Goal: Check status: Check status

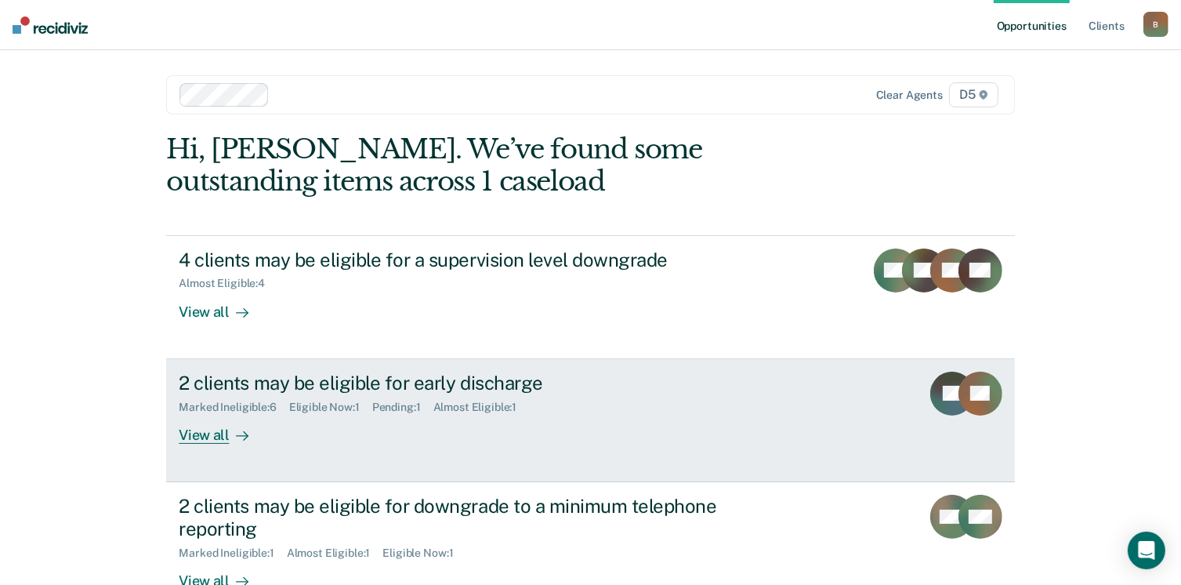
click at [191, 437] on div "View all" at bounding box center [223, 428] width 88 height 31
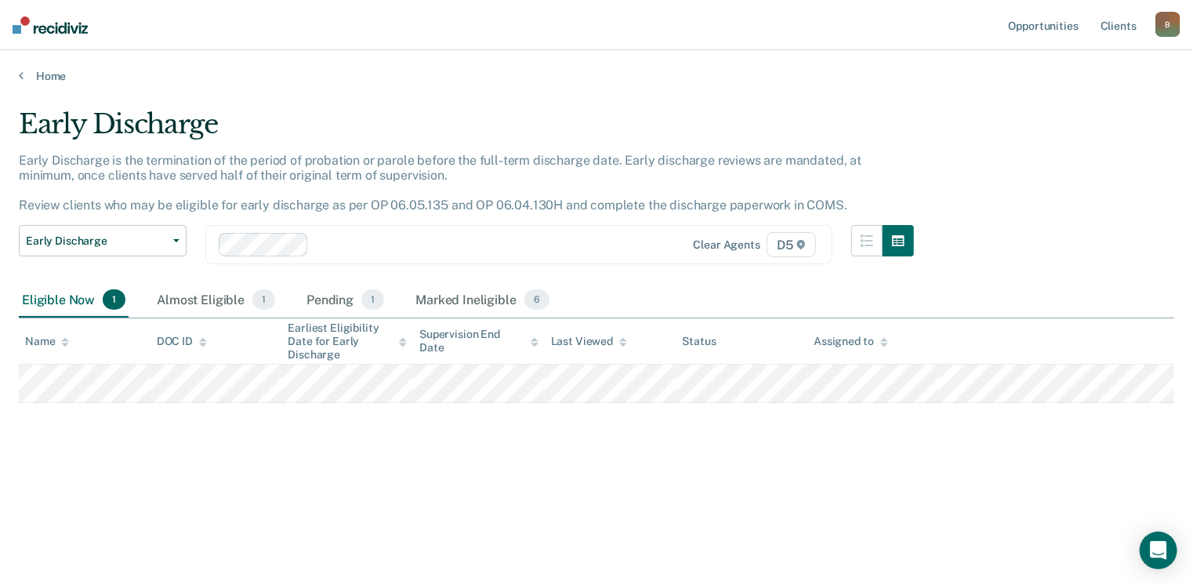
click at [18, 74] on div "Home" at bounding box center [596, 66] width 1193 height 33
click at [19, 75] on icon at bounding box center [21, 75] width 5 height 13
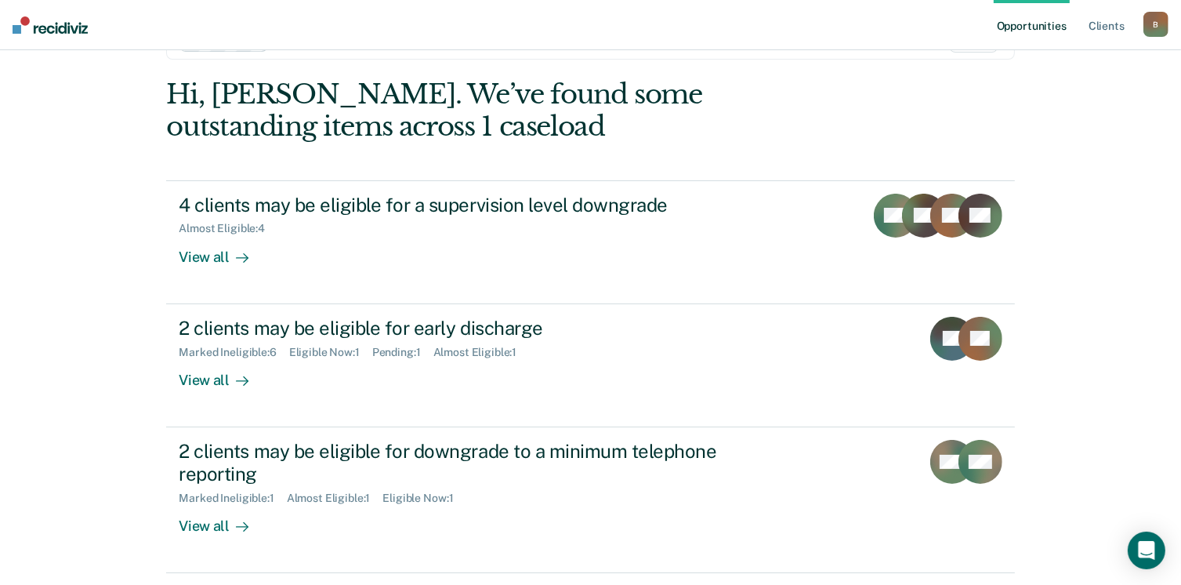
scroll to position [78, 0]
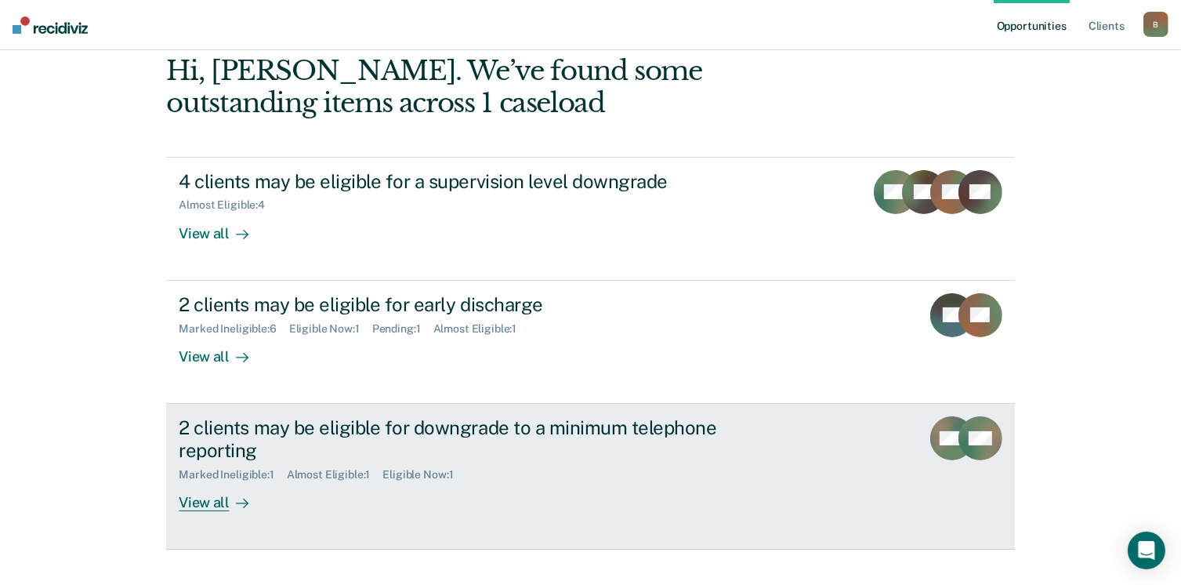
click at [201, 506] on div "View all" at bounding box center [223, 496] width 88 height 31
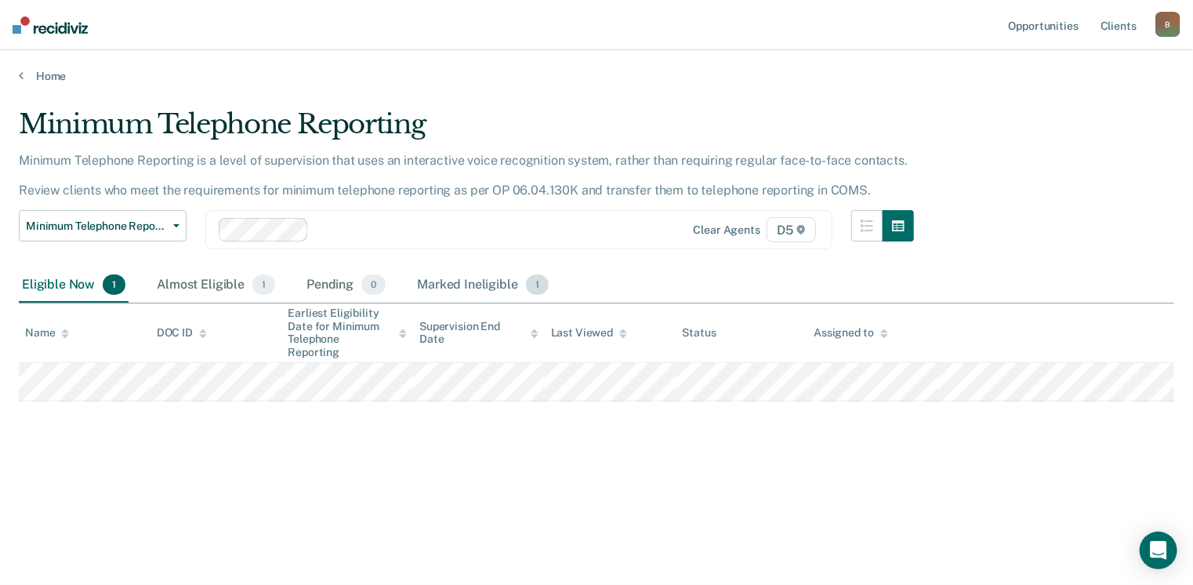
click at [434, 286] on div "Marked Ineligible 1" at bounding box center [483, 285] width 138 height 34
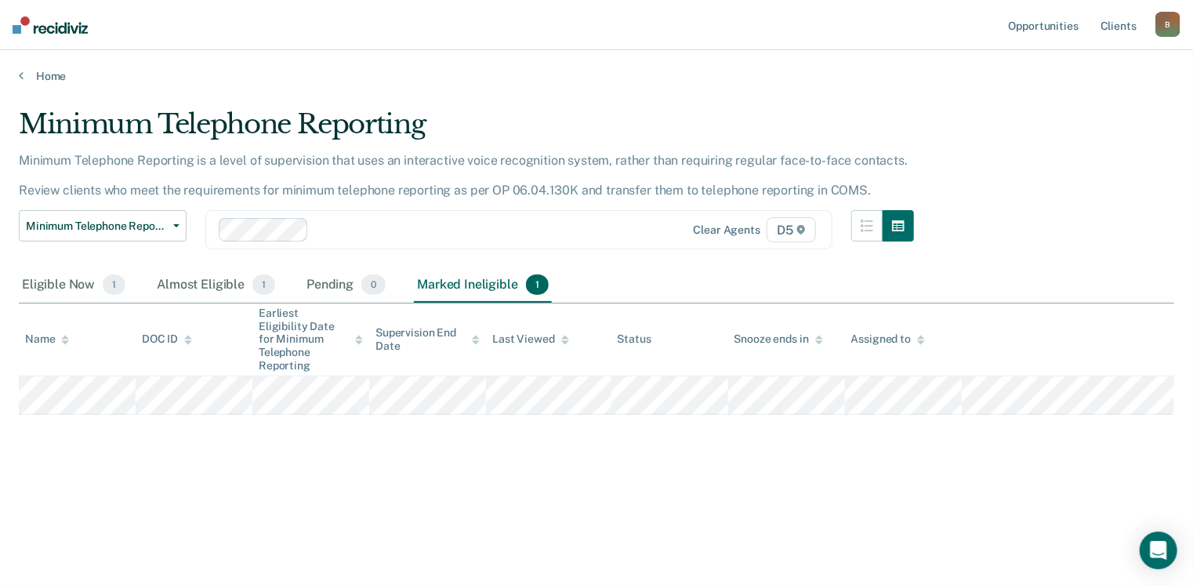
click at [18, 73] on div "Home" at bounding box center [596, 66] width 1193 height 33
